Goal: Task Accomplishment & Management: Manage account settings

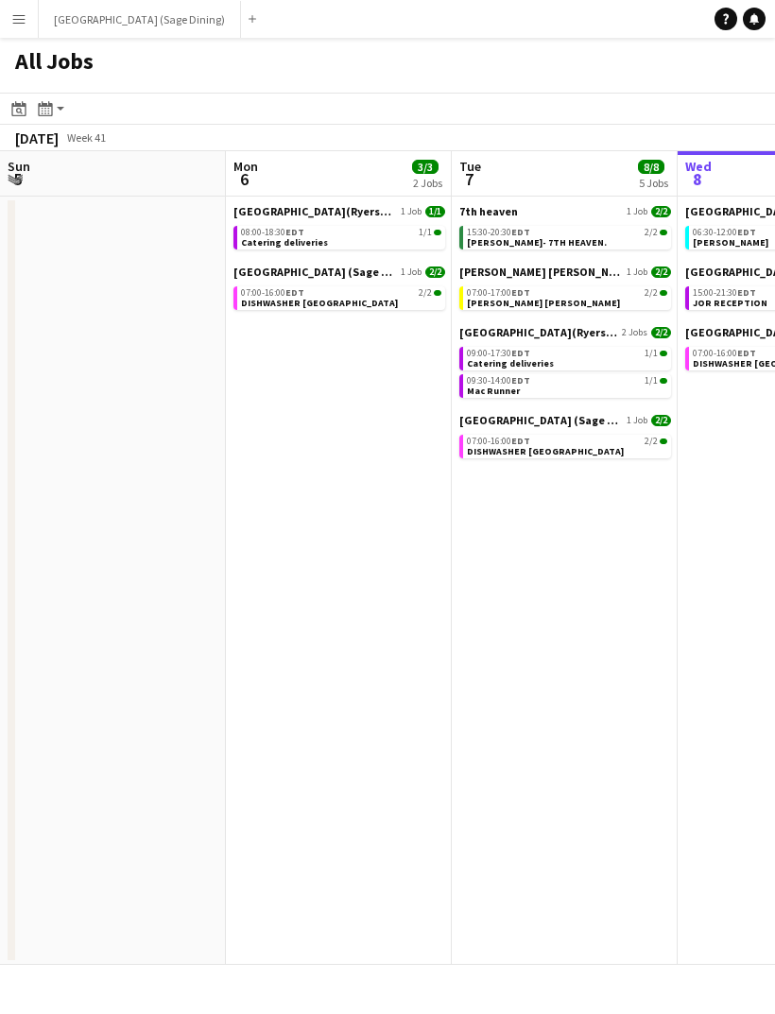
scroll to position [0, 452]
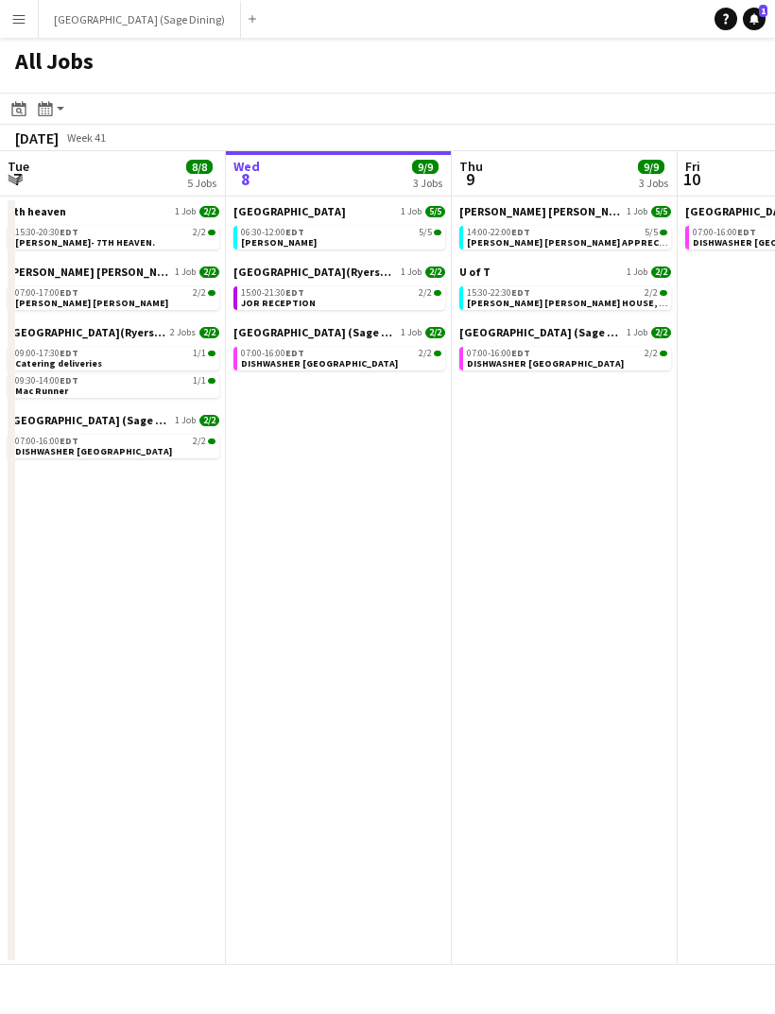
click at [325, 243] on link "06:30-12:00 EDT 5/5 [PERSON_NAME]" at bounding box center [341, 237] width 200 height 22
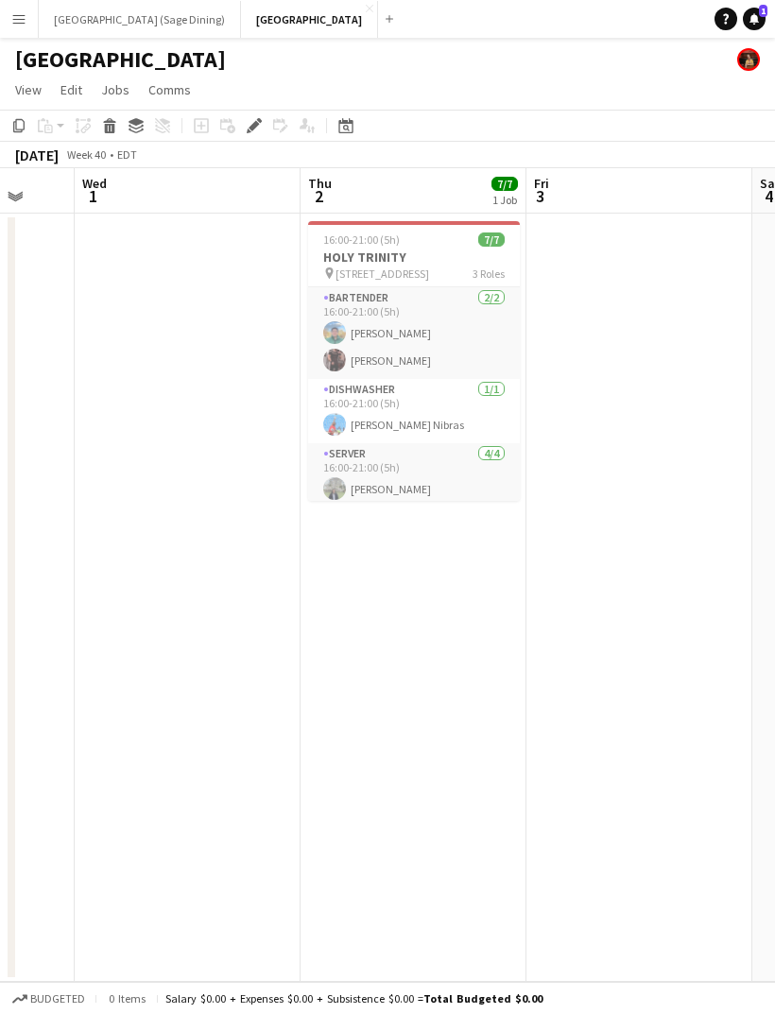
scroll to position [0, 590]
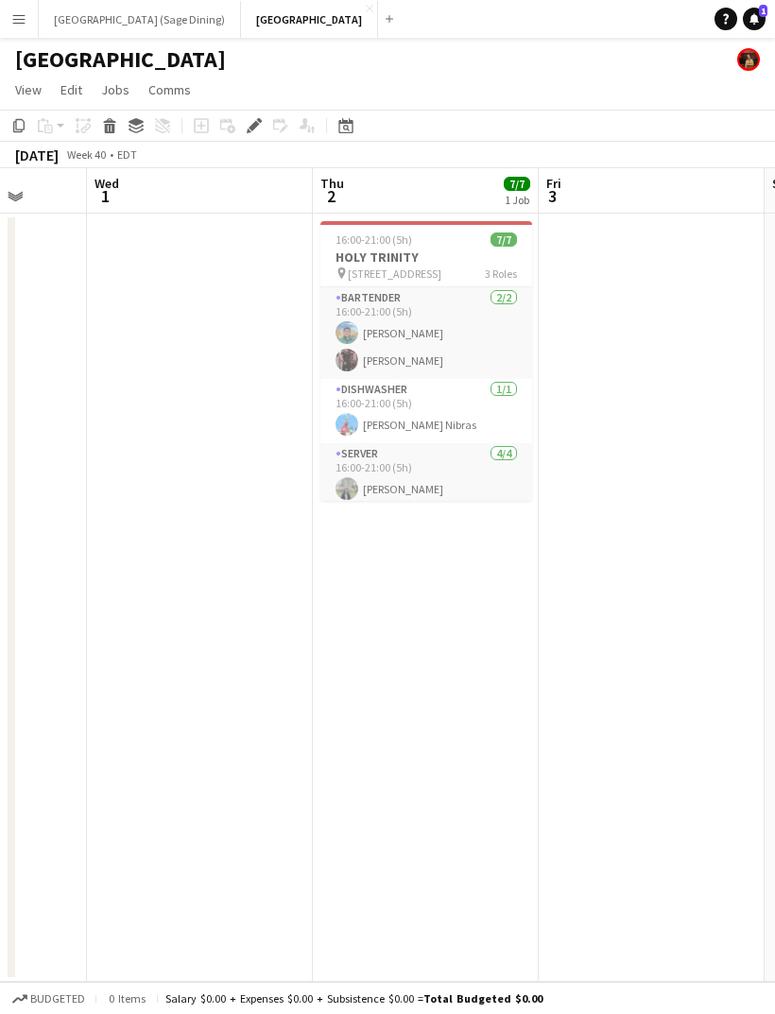
click at [447, 252] on h3 "HOLY TRINITY" at bounding box center [426, 256] width 212 height 17
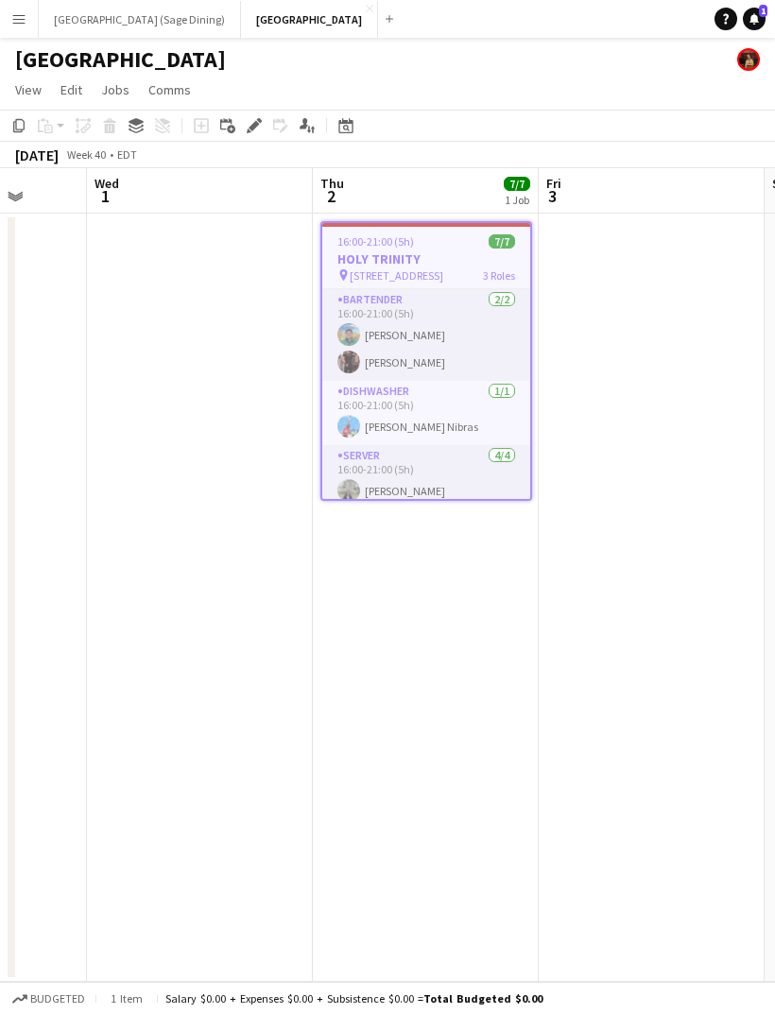
click at [251, 130] on icon at bounding box center [253, 126] width 10 height 10
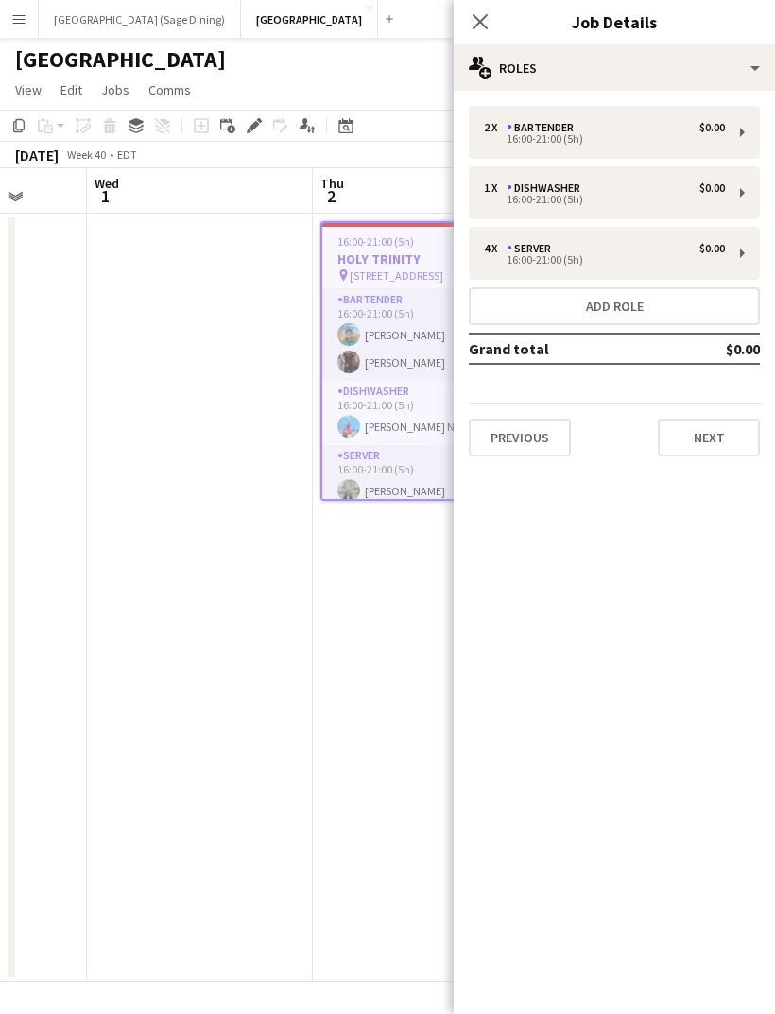
click at [530, 437] on button "Previous" at bounding box center [520, 437] width 102 height 38
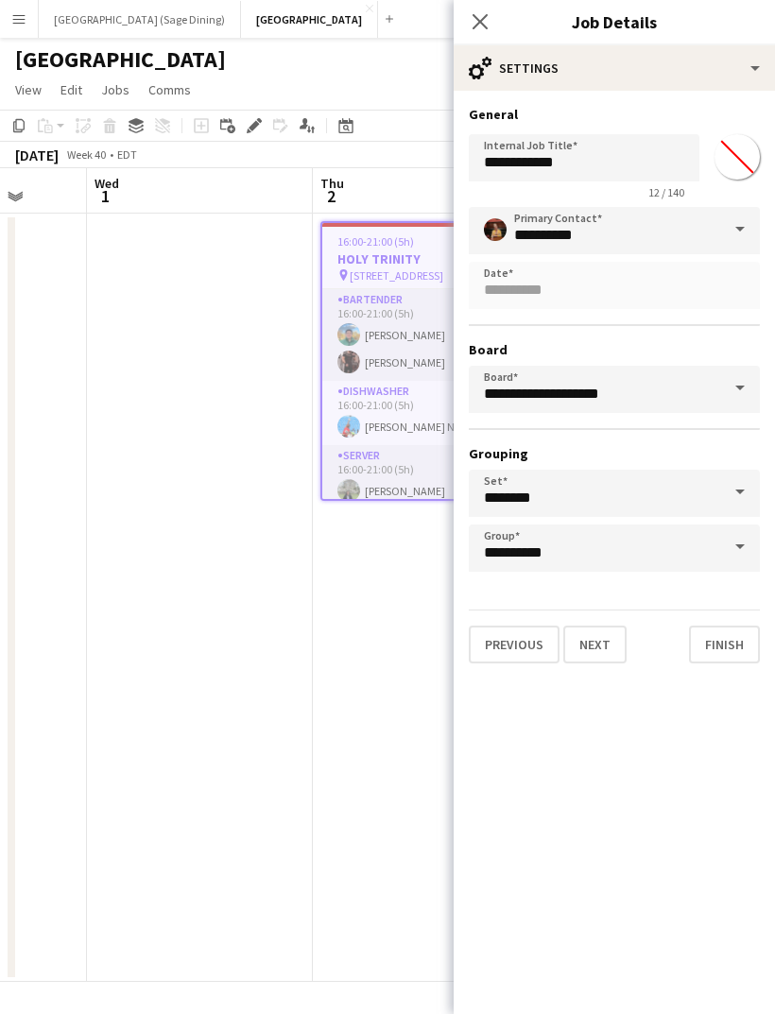
click at [472, 27] on icon "Close pop-in" at bounding box center [479, 21] width 15 height 15
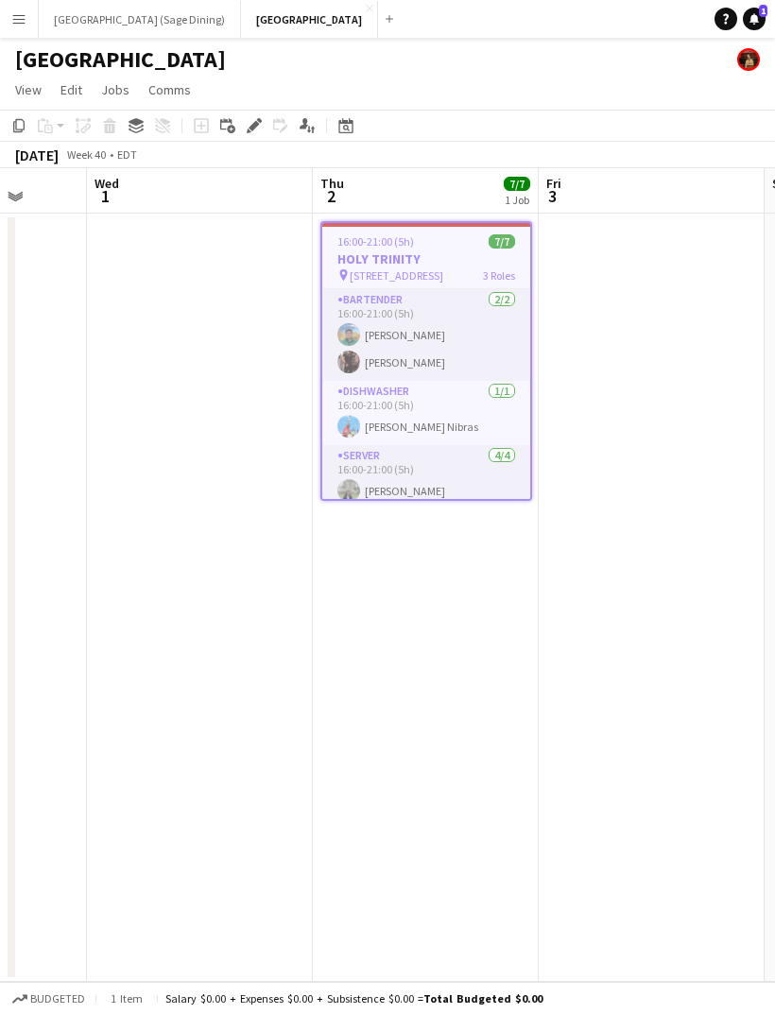
scroll to position [0, 587]
click at [425, 618] on app-date-cell "16:00-21:00 (5h) 7/7 HOLY TRINITY pin 11300 Bayview Ave 3 Roles BARTENDER 2/2 1…" at bounding box center [429, 597] width 226 height 768
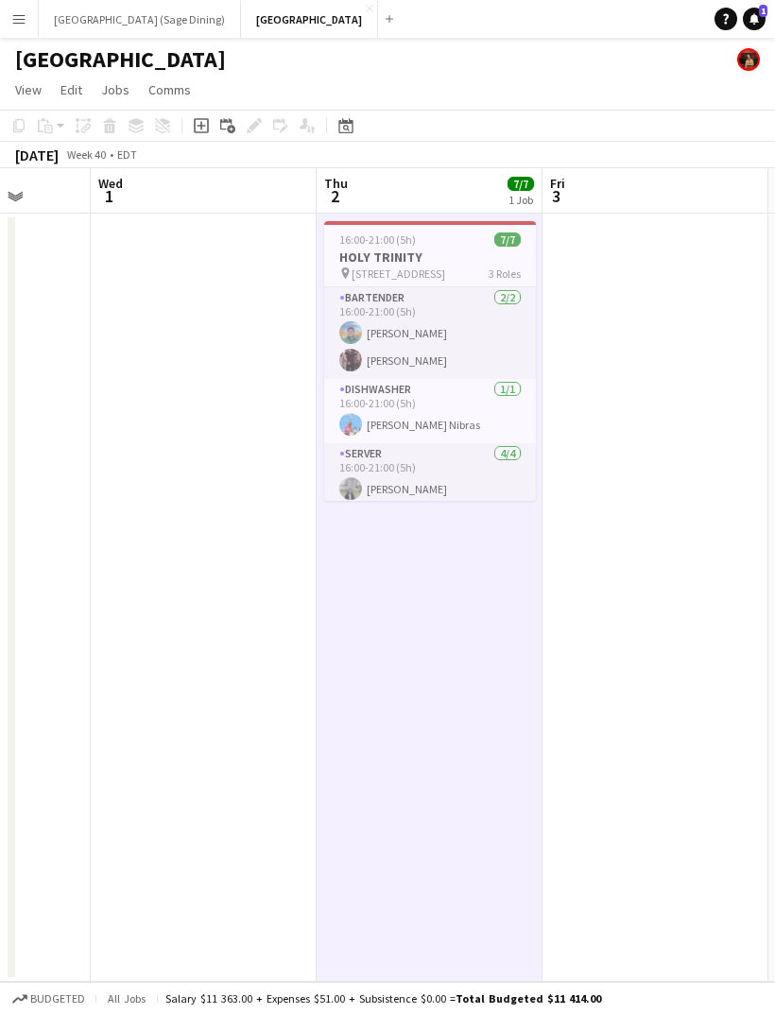
click at [629, 345] on app-date-cell at bounding box center [655, 597] width 226 height 768
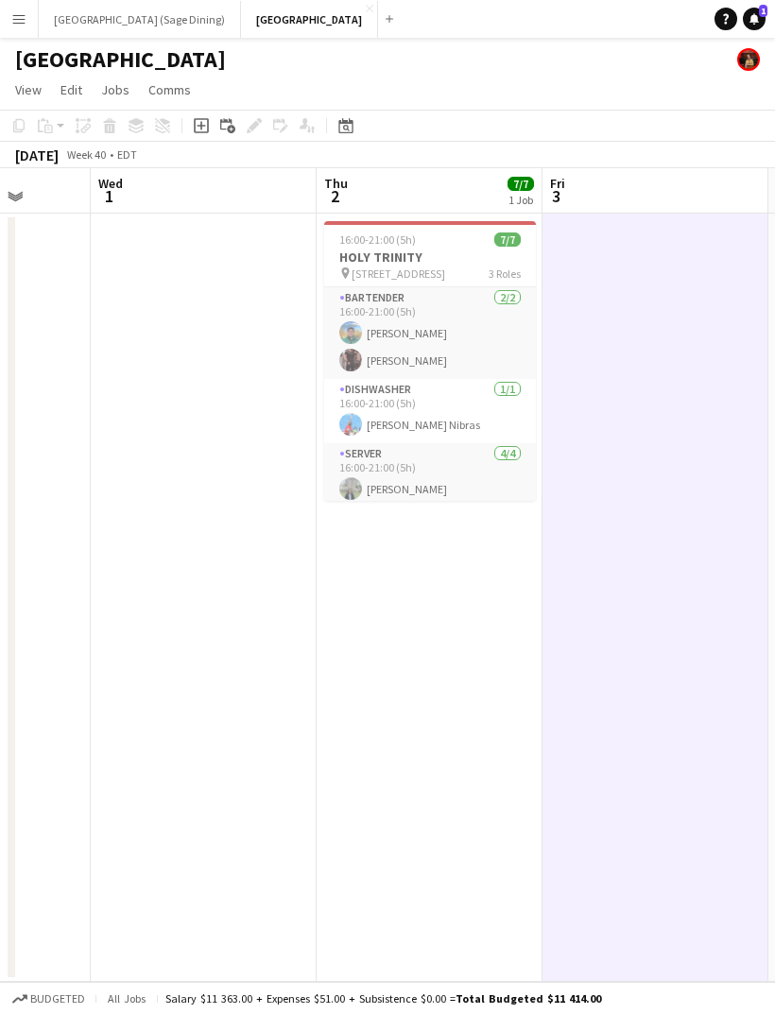
click at [471, 474] on app-card-role "SERVER 4/4 16:00-21:00 (5h) Karen Barajas Maira Garcia Rupert Rodrigues Adianin…" at bounding box center [430, 516] width 212 height 146
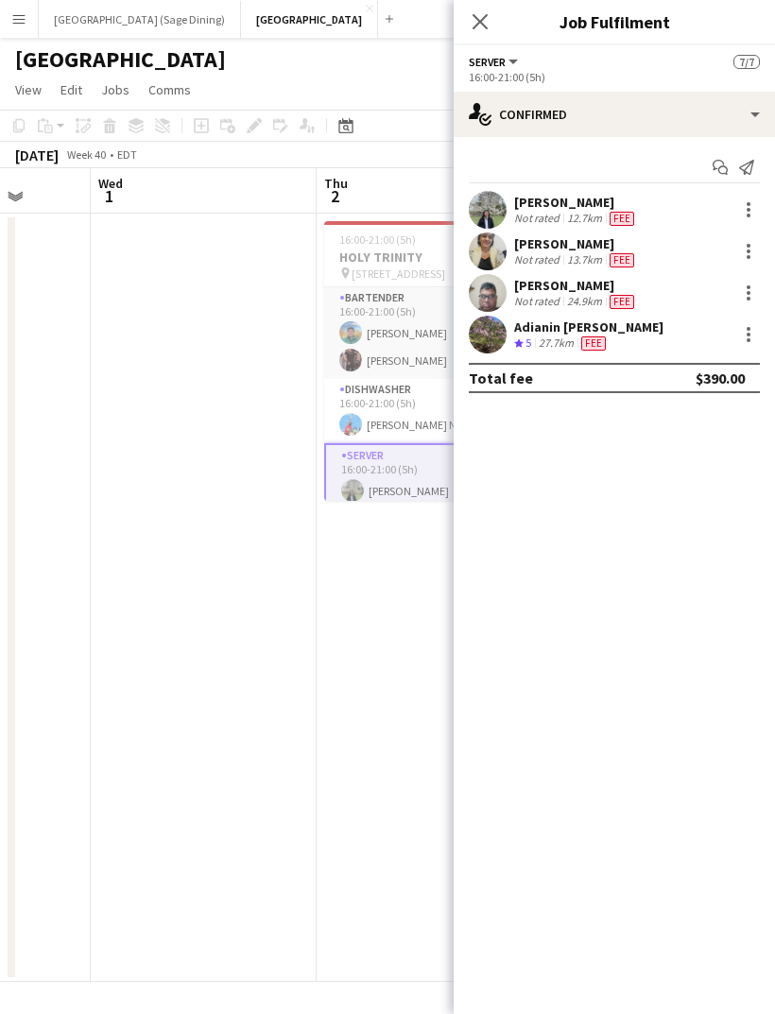
click at [740, 339] on div at bounding box center [748, 334] width 23 height 23
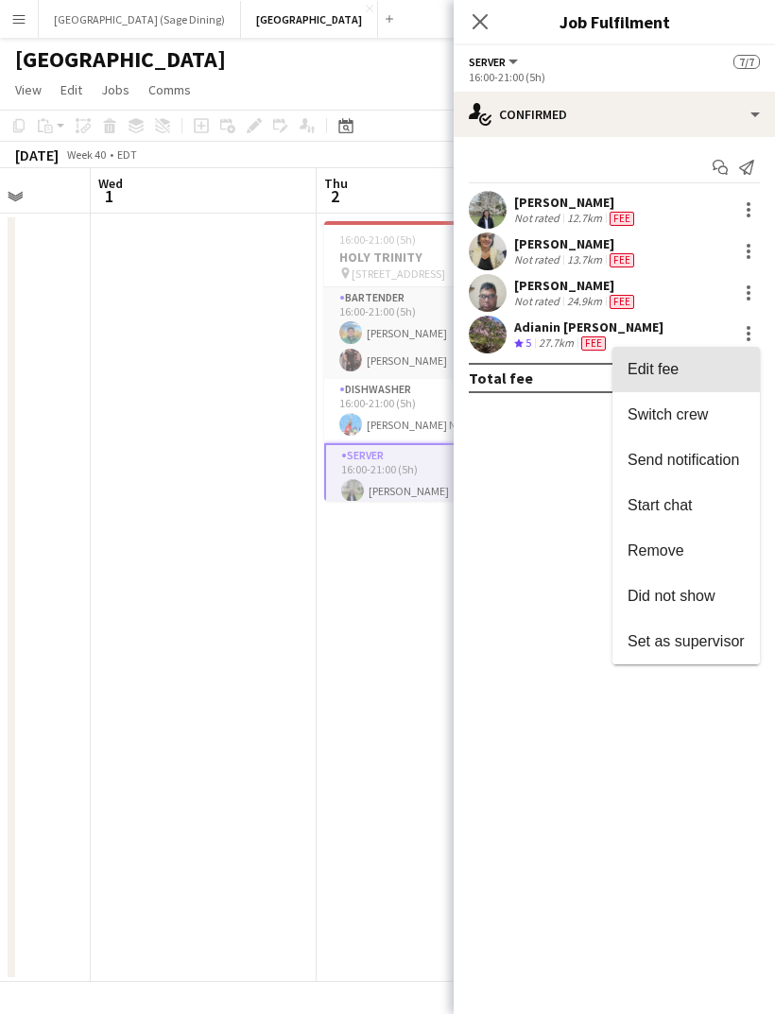
click at [681, 375] on span "Edit fee" at bounding box center [685, 369] width 117 height 17
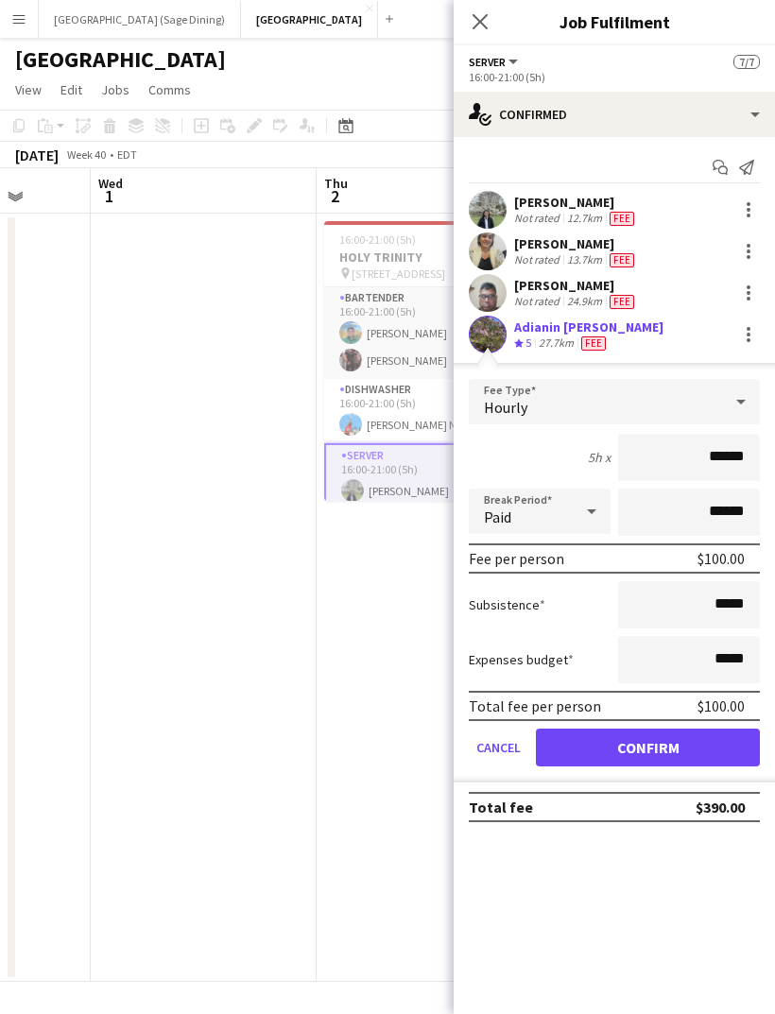
click at [476, 31] on app-icon "Close pop-in" at bounding box center [480, 21] width 23 height 23
